Goal: Task Accomplishment & Management: Use online tool/utility

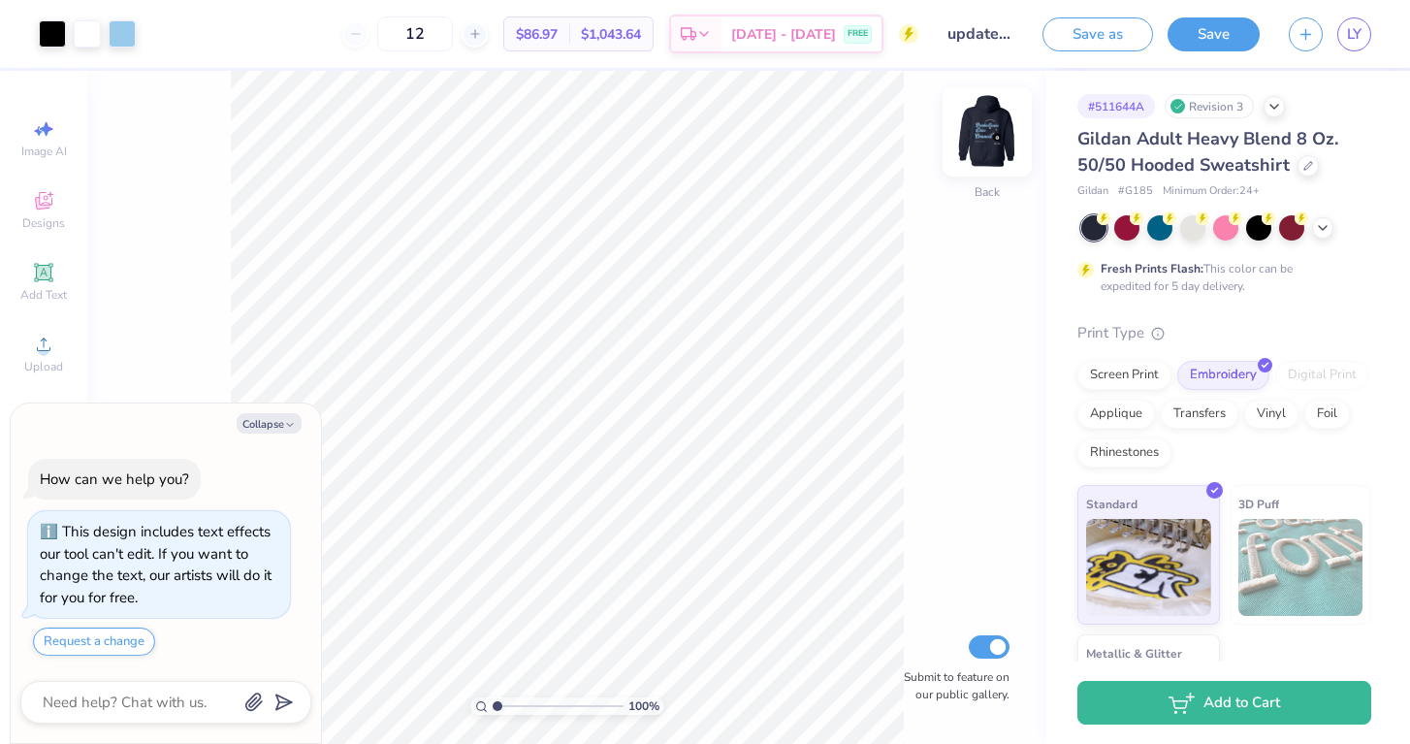
click at [961, 146] on img at bounding box center [987, 132] width 78 height 78
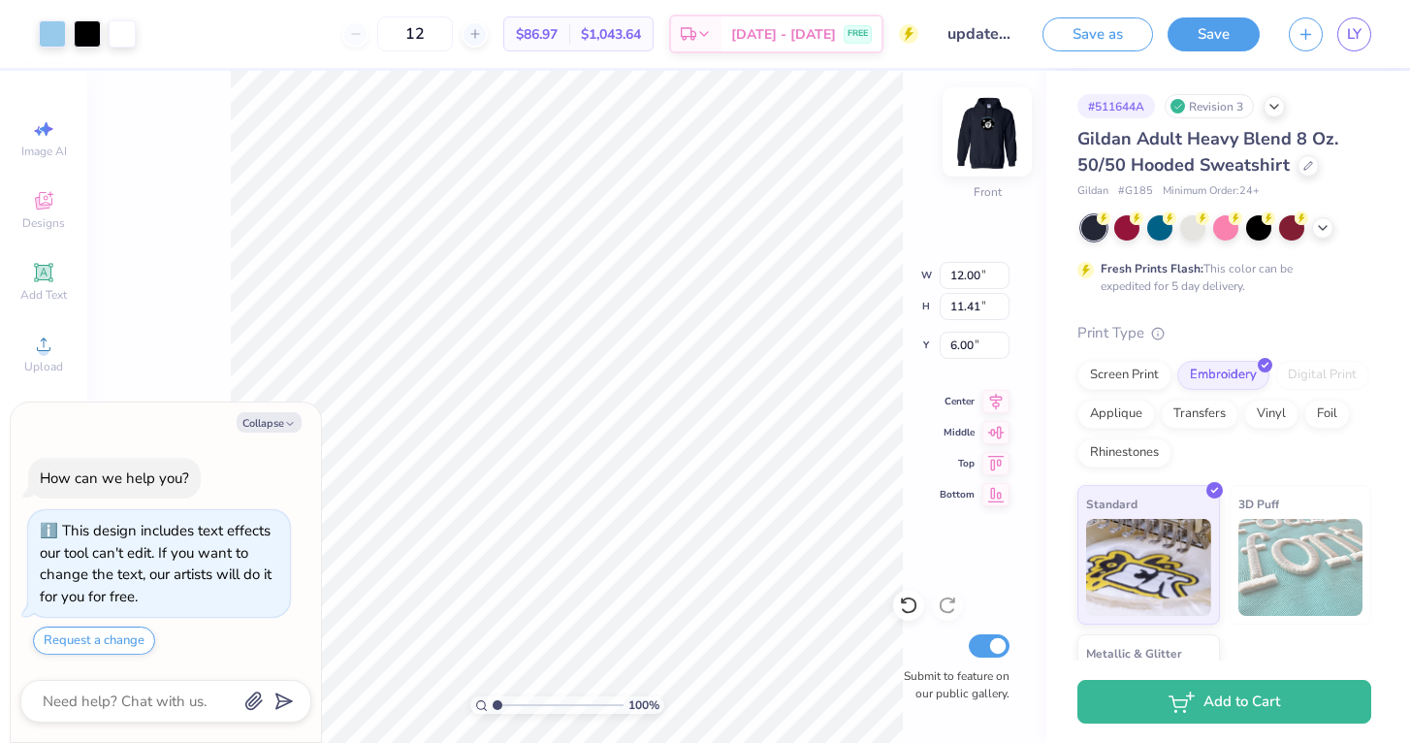
click at [991, 124] on img at bounding box center [987, 132] width 78 height 78
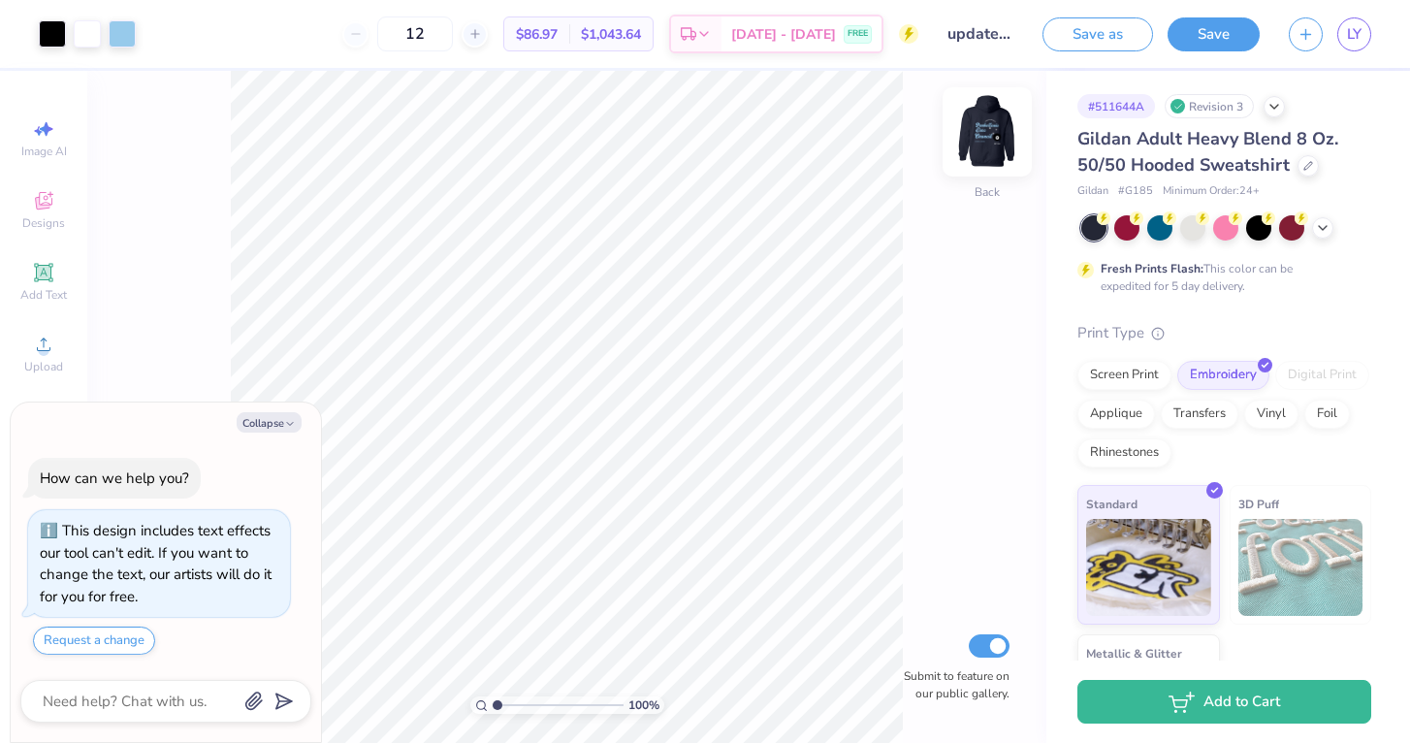
click at [993, 128] on img at bounding box center [987, 132] width 78 height 78
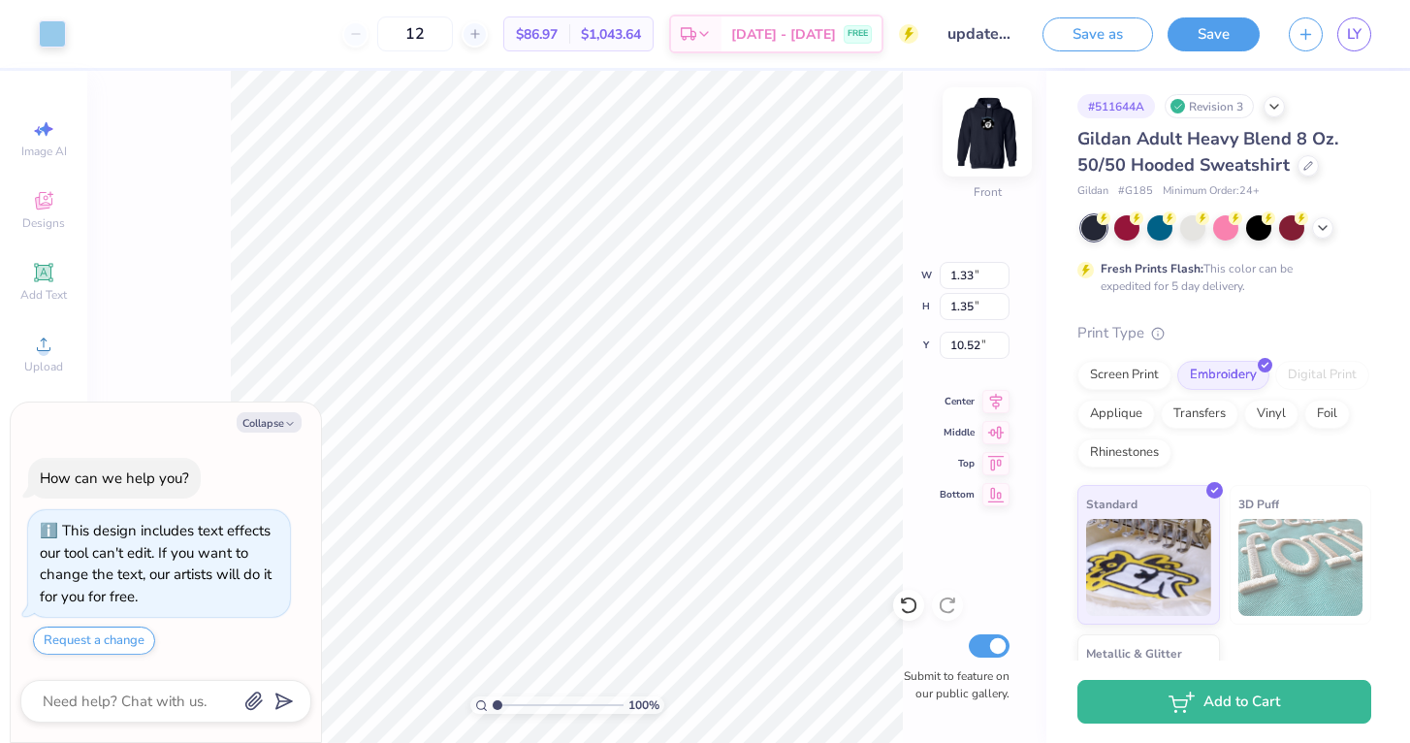
click at [994, 125] on img at bounding box center [987, 132] width 78 height 78
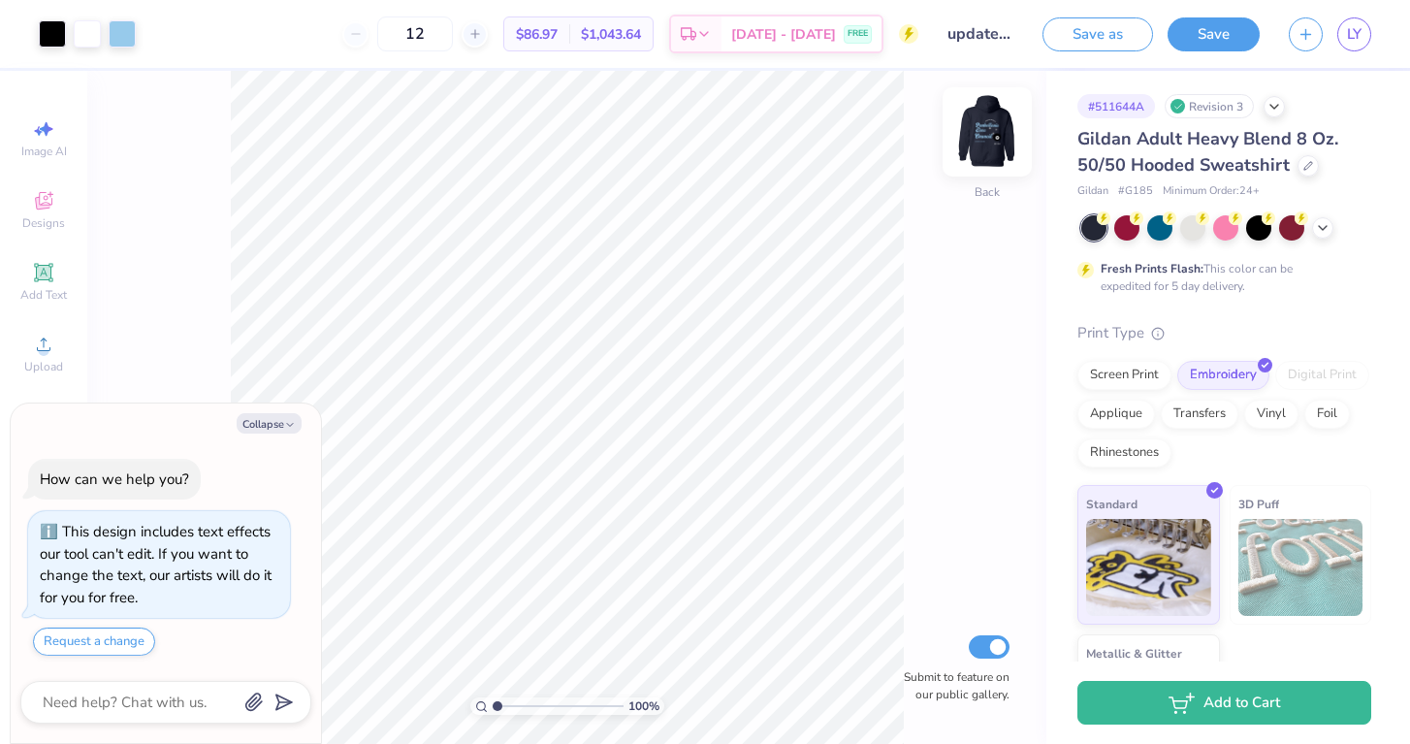
click at [992, 128] on img at bounding box center [987, 132] width 78 height 78
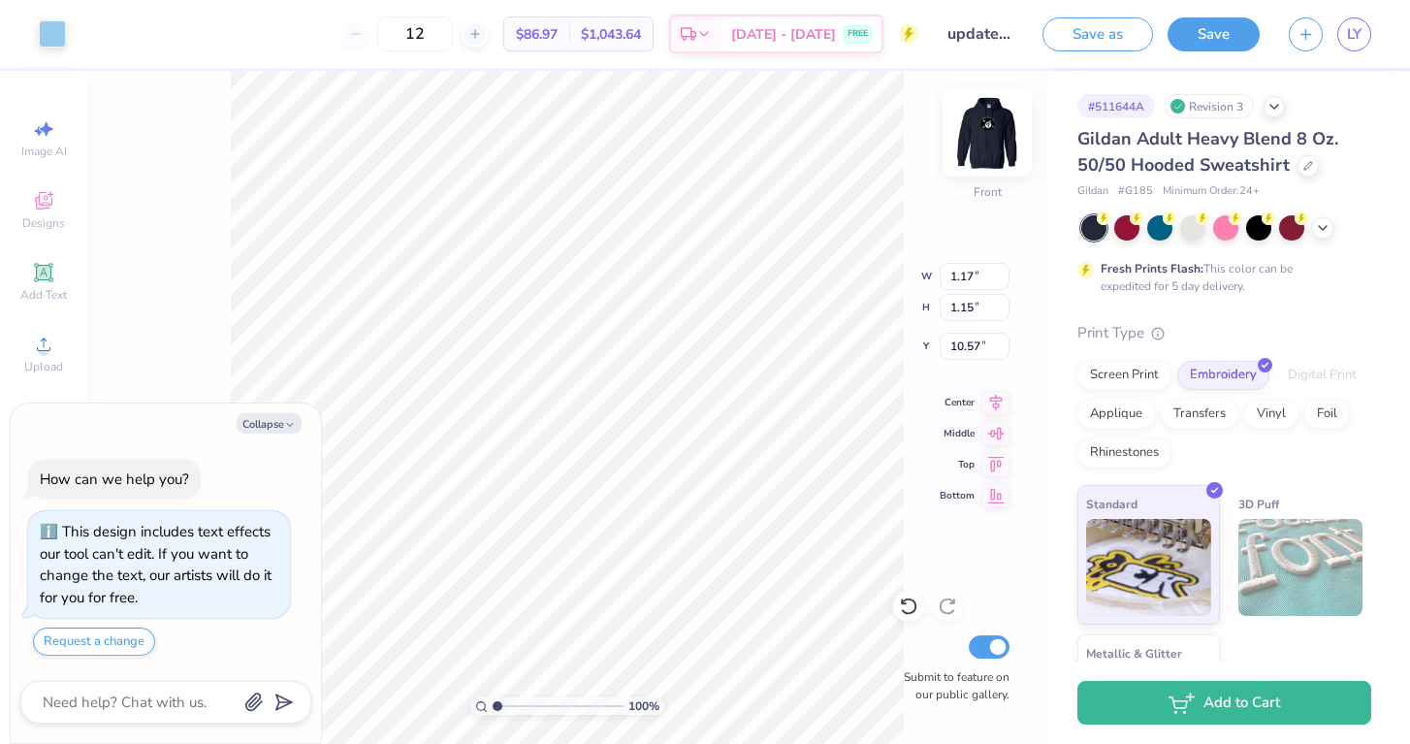
type textarea "x"
type input "1.28"
type input "1.10"
type input "8.35"
type textarea "x"
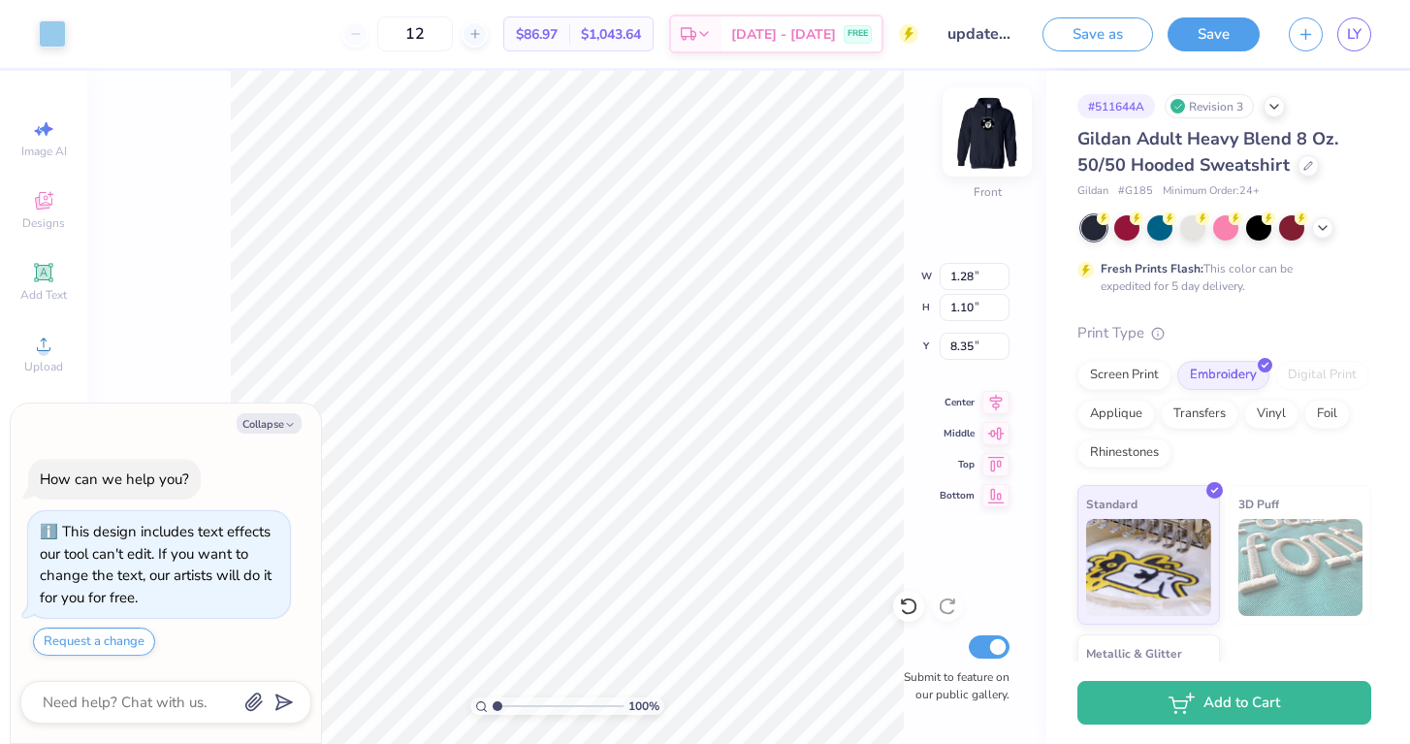
type input "1.25"
type input "1.84"
type input "7.62"
click at [1380, 29] on div "Save as Save LY" at bounding box center [1225, 34] width 367 height 68
click at [1368, 30] on link "LY" at bounding box center [1354, 34] width 34 height 34
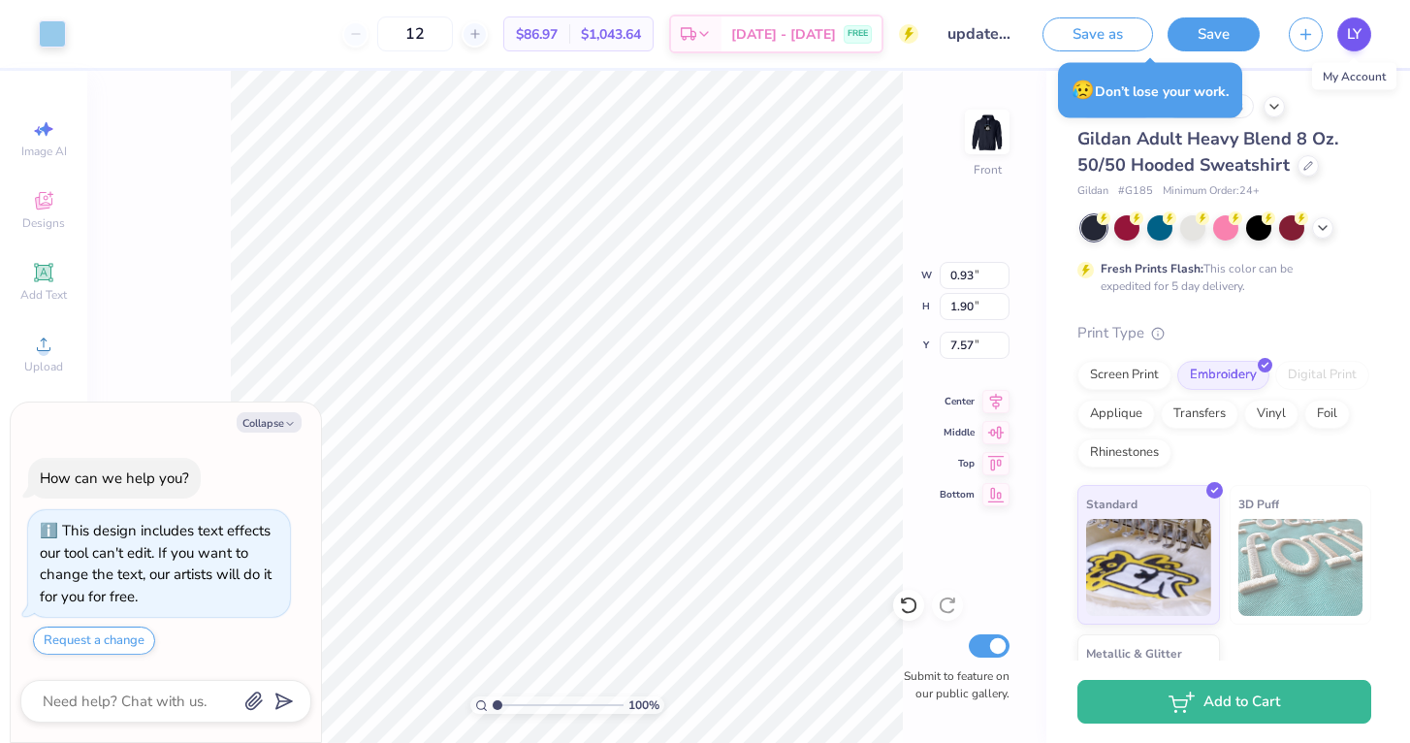
type textarea "x"
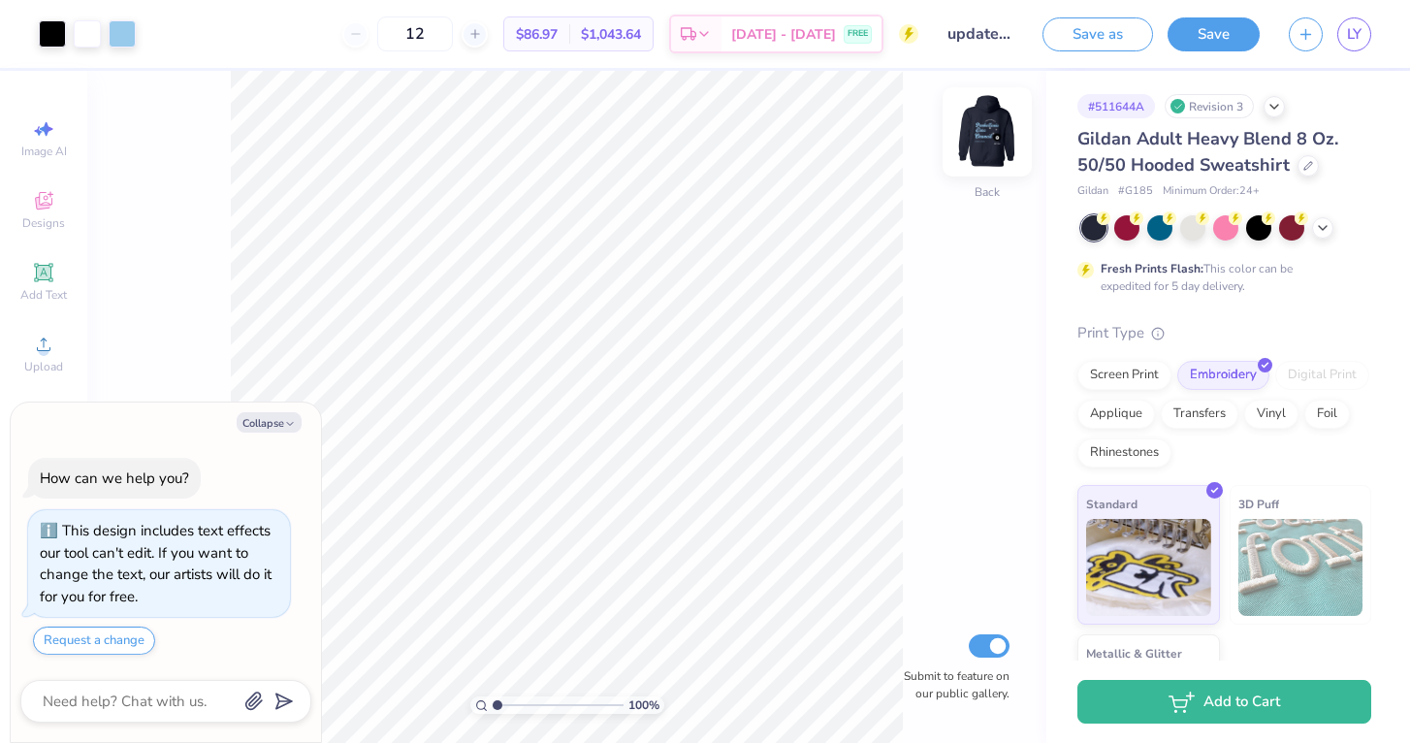
click at [994, 119] on img at bounding box center [987, 132] width 78 height 78
type textarea "x"
